Goal: Entertainment & Leisure: Consume media (video, audio)

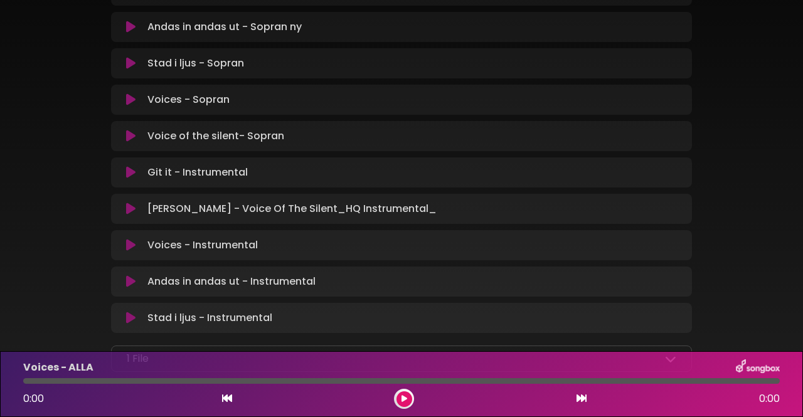
scroll to position [878, 0]
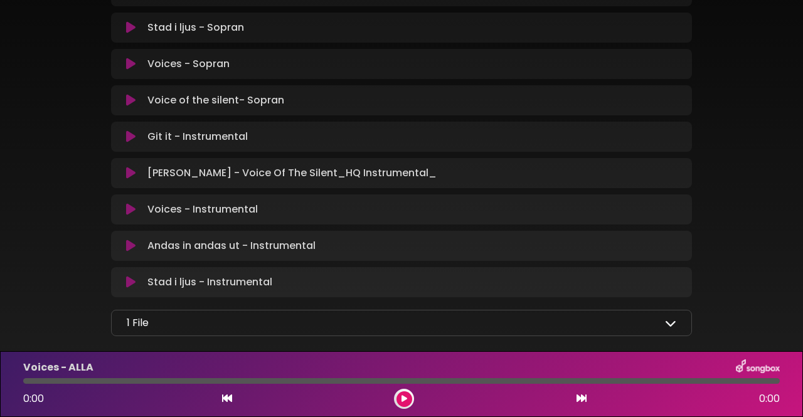
click at [668, 318] on icon at bounding box center [670, 323] width 11 height 11
click at [673, 318] on icon at bounding box center [670, 323] width 11 height 11
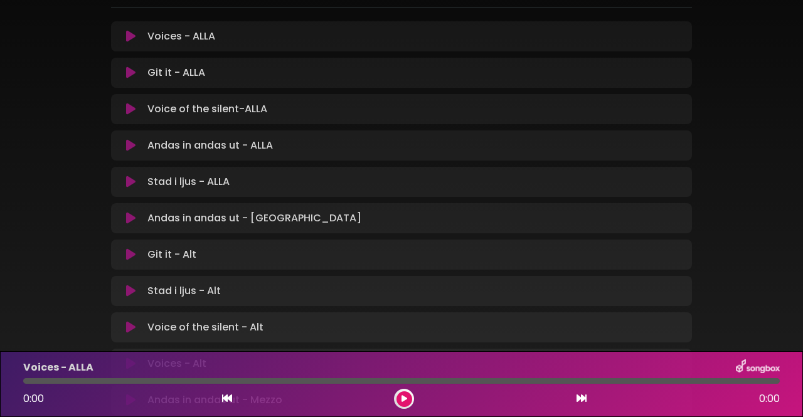
scroll to position [0, 0]
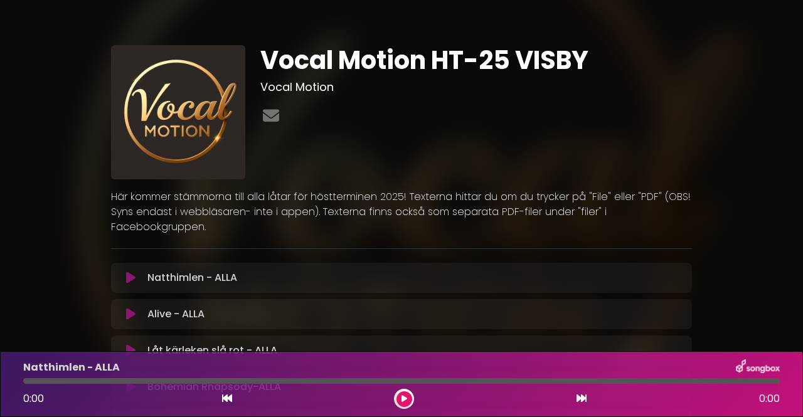
drag, startPoint x: 658, startPoint y: 95, endPoint x: 760, endPoint y: 129, distance: 108.1
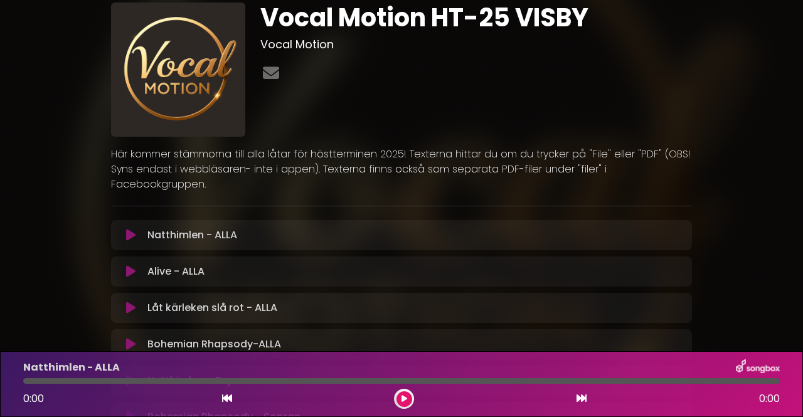
scroll to position [63, 0]
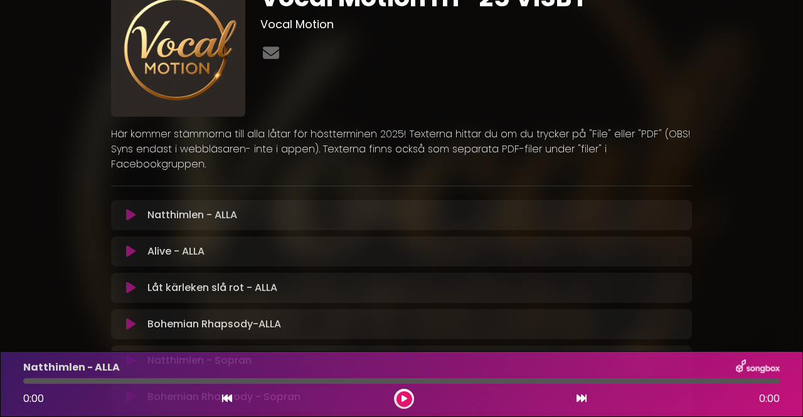
click at [129, 209] on icon at bounding box center [130, 215] width 9 height 13
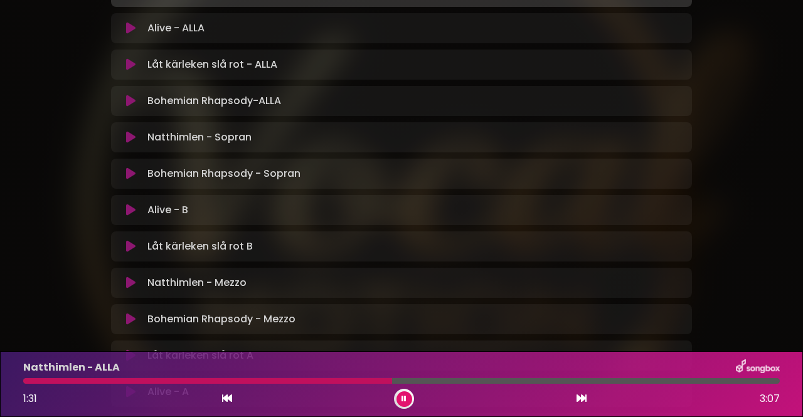
scroll to position [0, 0]
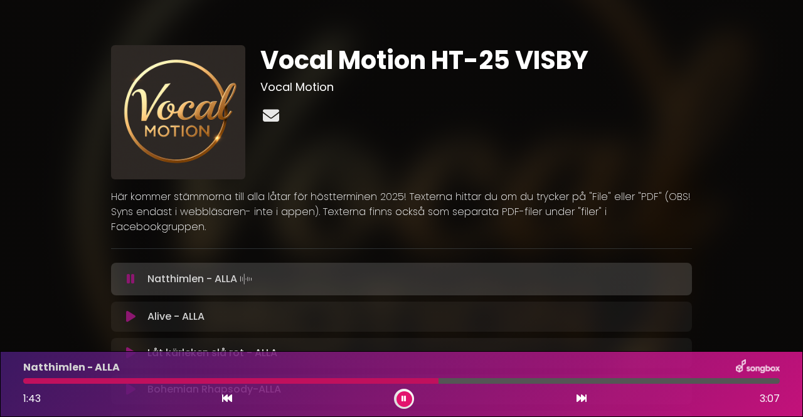
click at [273, 116] on icon at bounding box center [270, 115] width 21 height 16
drag, startPoint x: 678, startPoint y: 126, endPoint x: 688, endPoint y: 123, distance: 10.5
click at [686, 123] on div "Vocal Motion HT-25 VISBY Vocal Motion" at bounding box center [476, 112] width 447 height 134
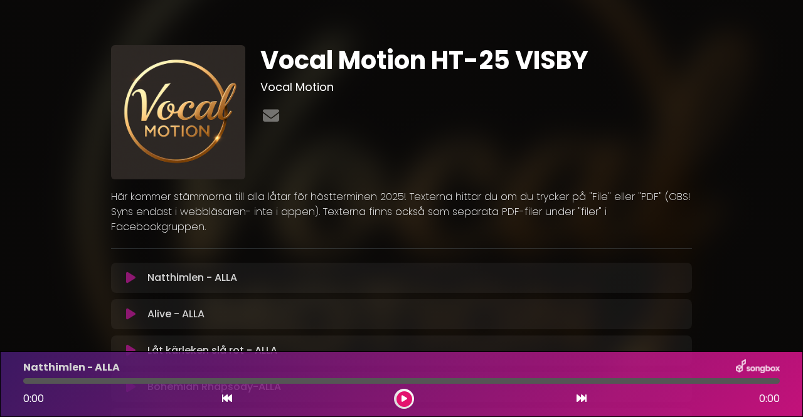
click at [127, 272] on icon at bounding box center [130, 278] width 9 height 13
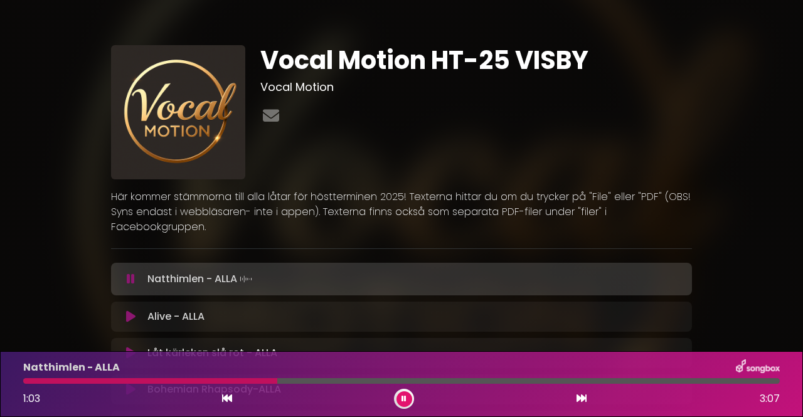
click at [127, 273] on icon at bounding box center [131, 279] width 8 height 13
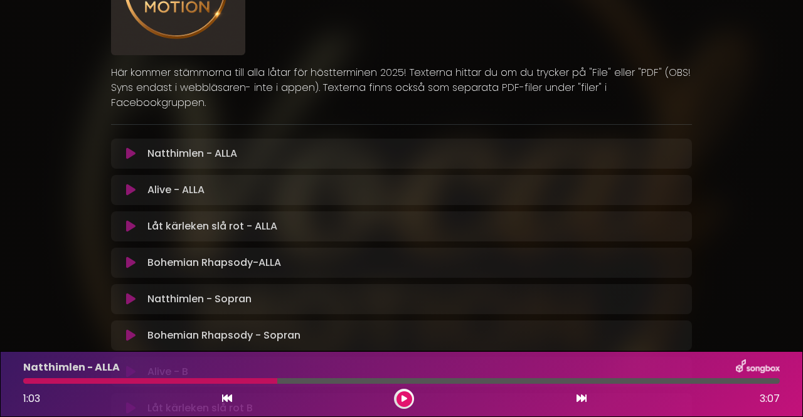
scroll to position [125, 0]
click at [127, 292] on icon at bounding box center [130, 298] width 9 height 13
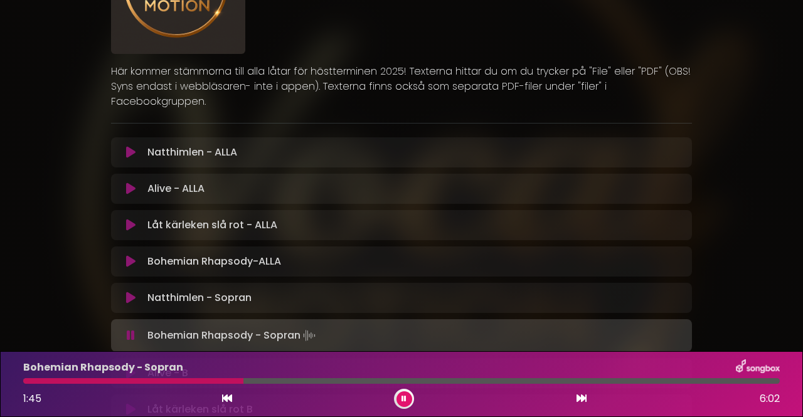
click at [130, 329] on icon at bounding box center [131, 335] width 8 height 13
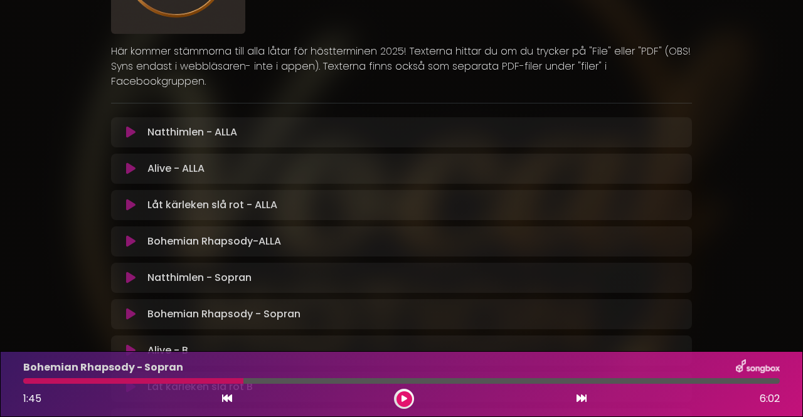
scroll to position [188, 0]
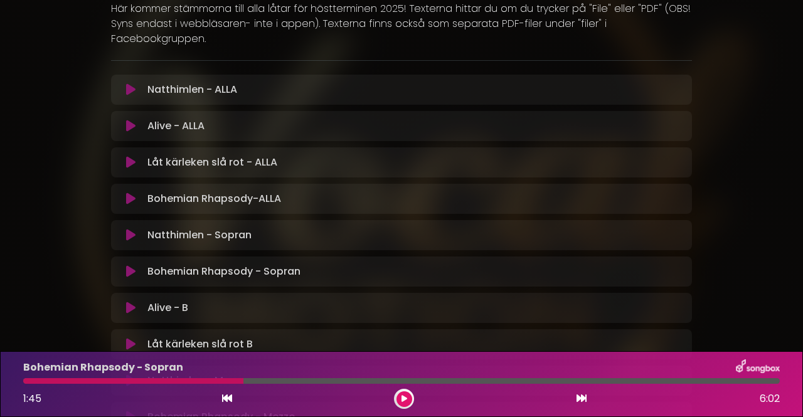
click at [129, 302] on icon at bounding box center [130, 308] width 9 height 13
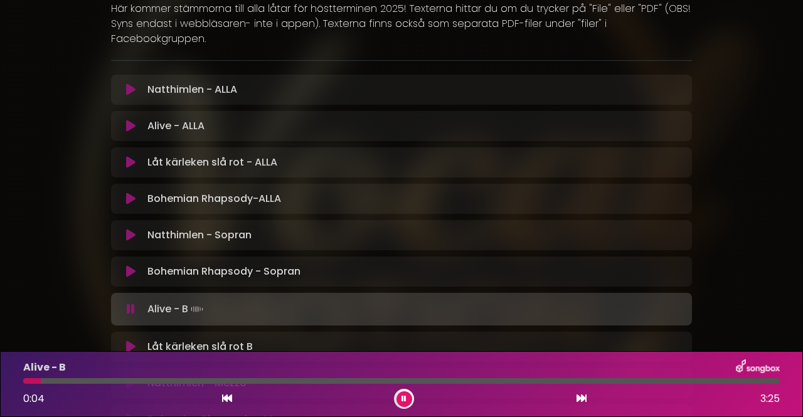
click at [127, 303] on icon at bounding box center [131, 309] width 8 height 13
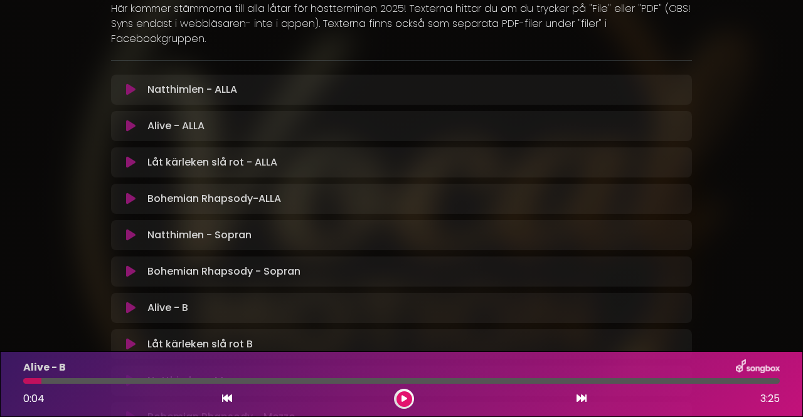
click at [131, 338] on icon at bounding box center [130, 344] width 9 height 13
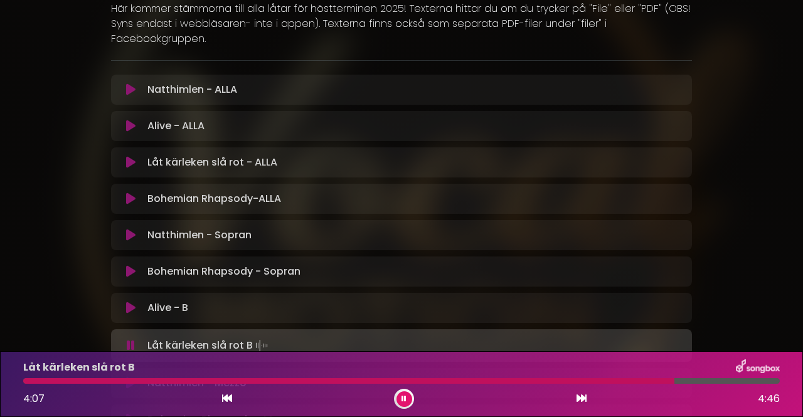
click at [127, 339] on icon at bounding box center [131, 345] width 8 height 13
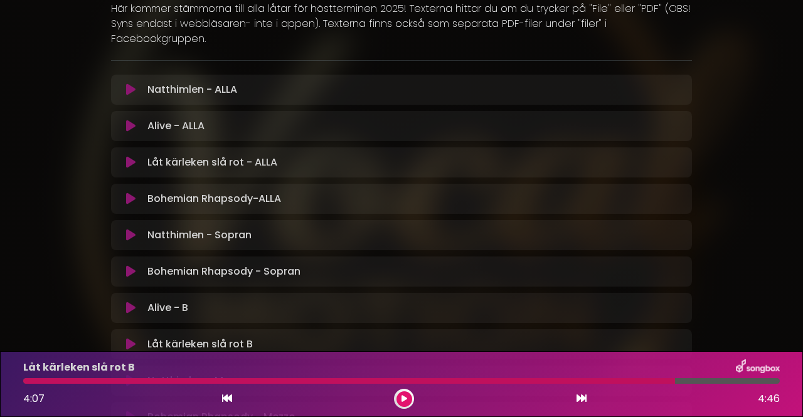
click at [131, 302] on icon at bounding box center [130, 308] width 9 height 13
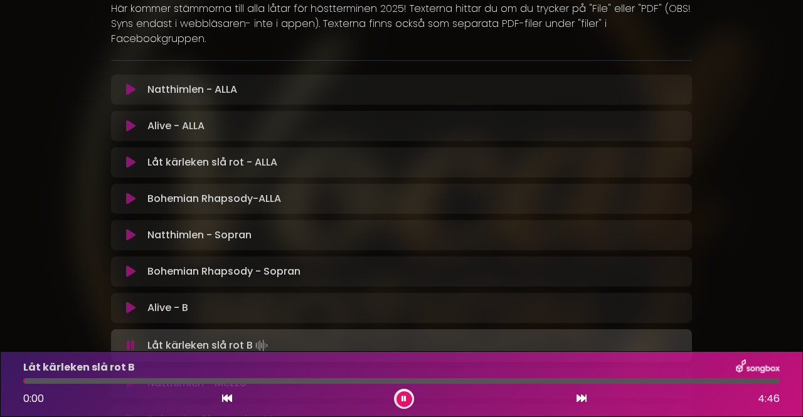
click at [335, 337] on div "Låt kärleken slå rot B Loading Track..." at bounding box center [413, 346] width 542 height 18
click at [129, 339] on icon at bounding box center [131, 345] width 8 height 13
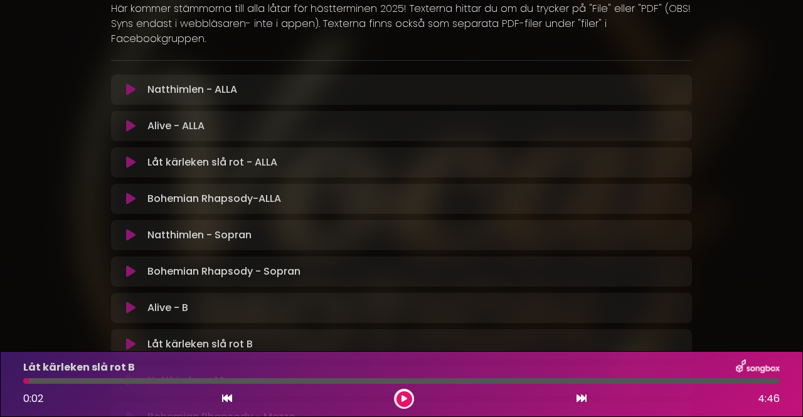
click at [129, 229] on icon at bounding box center [130, 235] width 9 height 13
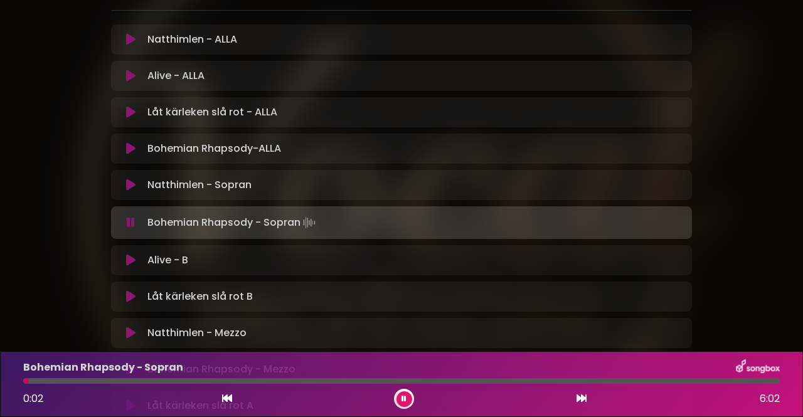
scroll to position [251, 0]
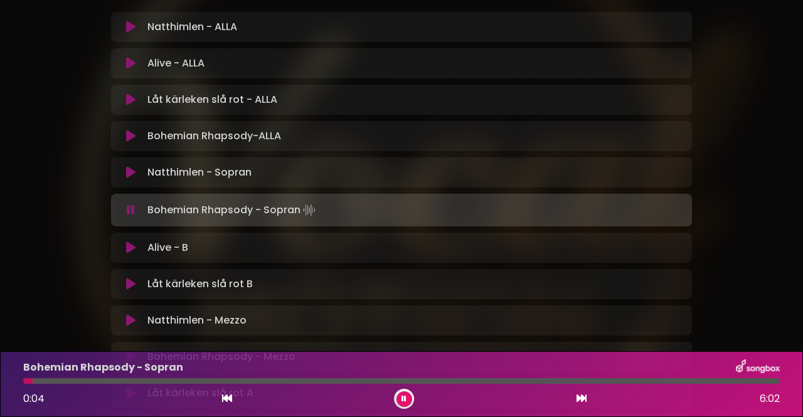
click at [132, 204] on icon at bounding box center [131, 210] width 8 height 13
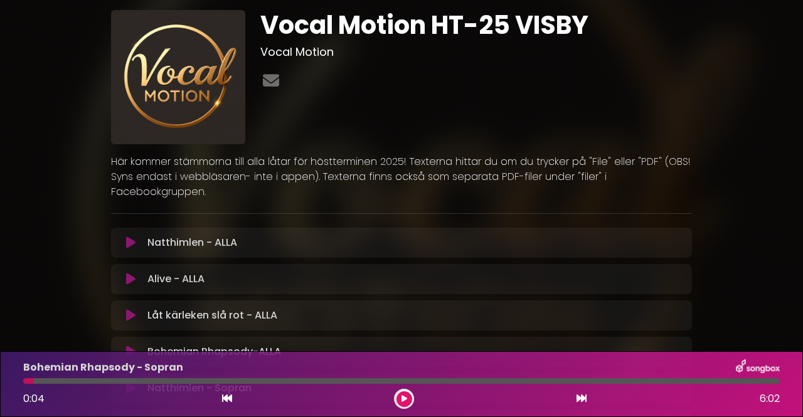
scroll to position [0, 0]
